Goal: Information Seeking & Learning: Learn about a topic

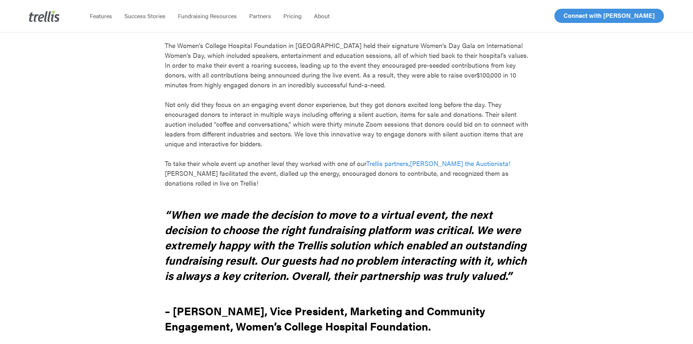
scroll to position [437, 0]
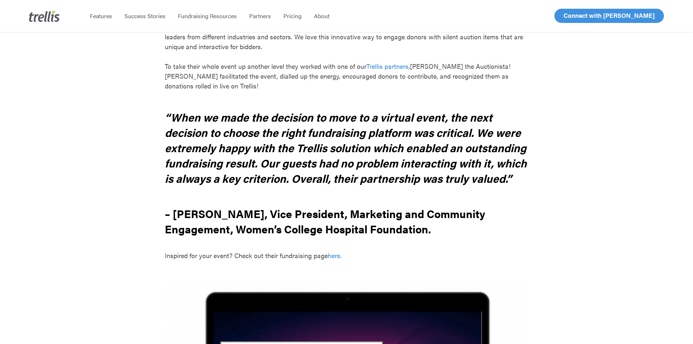
click at [431, 66] on span "[PERSON_NAME] the Auctionista!" at bounding box center [460, 66] width 100 height 9
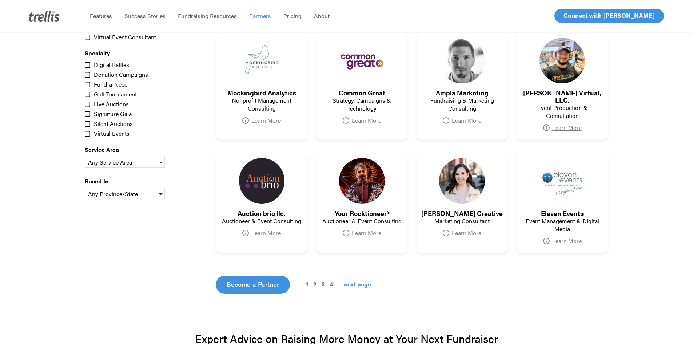
scroll to position [364, 0]
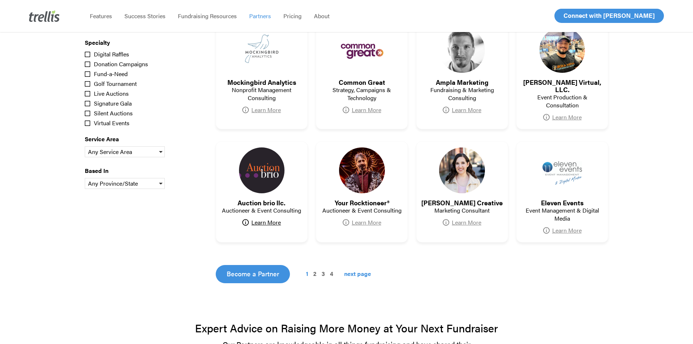
click at [262, 219] on link "Learn More" at bounding box center [261, 222] width 39 height 7
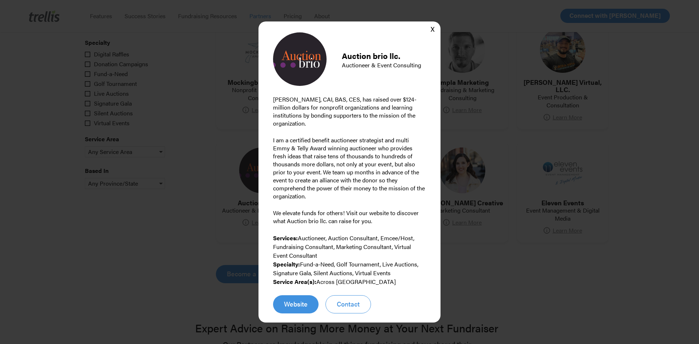
click at [432, 27] on button "X" at bounding box center [432, 29] width 15 height 15
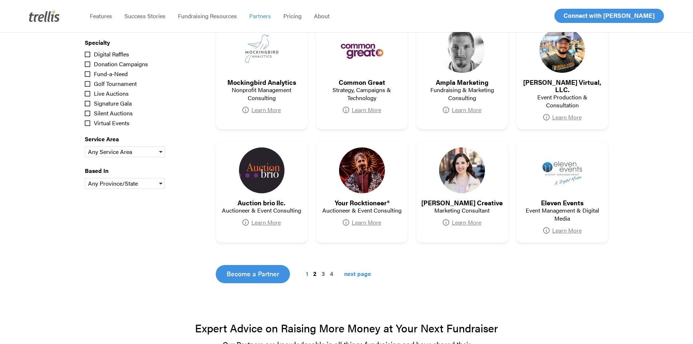
click at [312, 269] on link "2" at bounding box center [315, 273] width 6 height 9
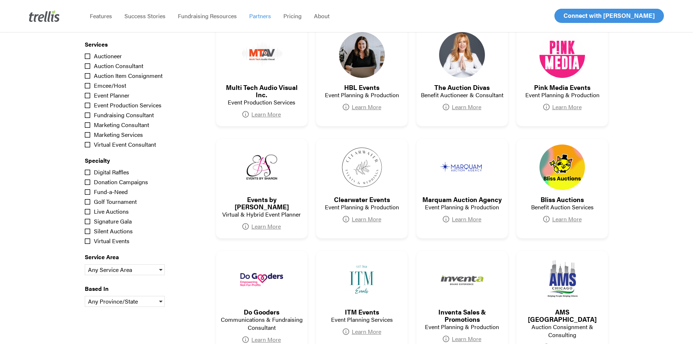
scroll to position [282, 0]
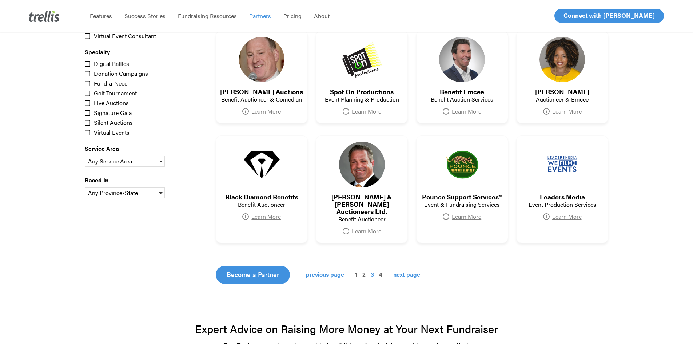
scroll to position [355, 0]
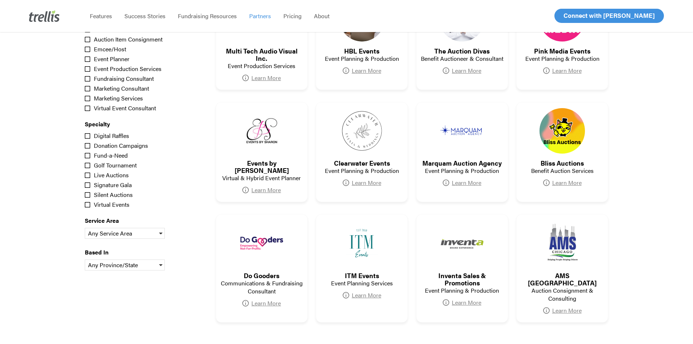
scroll to position [364, 0]
